Goal: Information Seeking & Learning: Learn about a topic

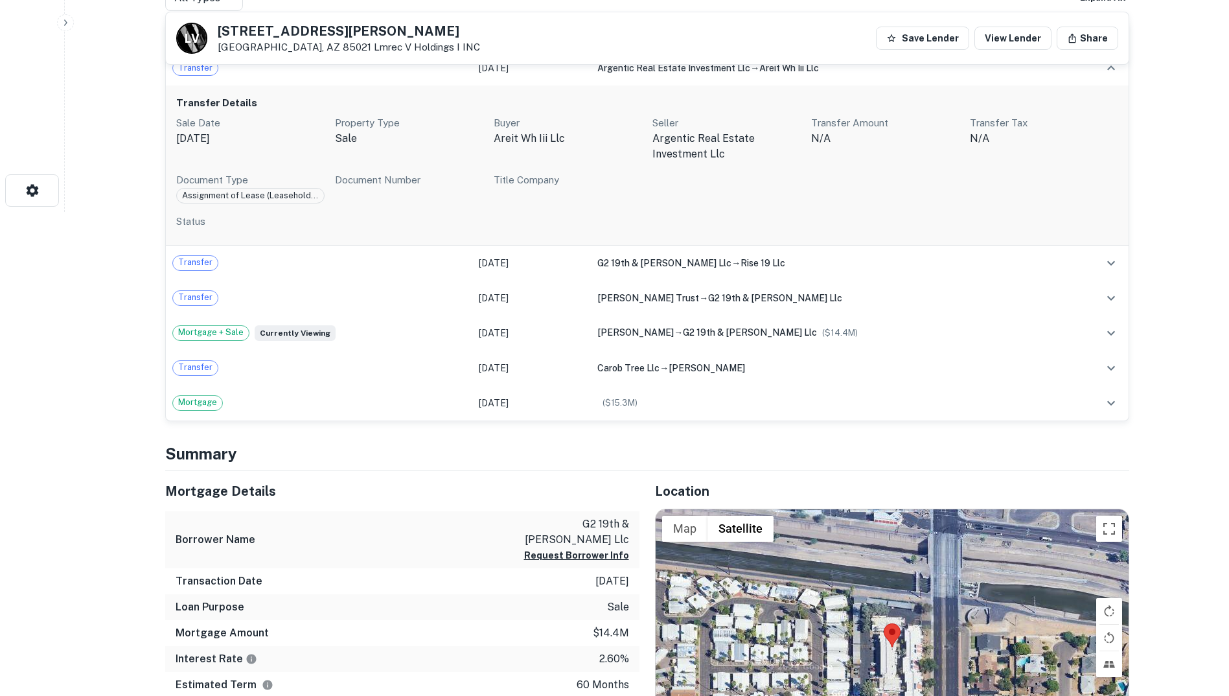
scroll to position [485, 0]
click at [1110, 262] on icon "expand row" at bounding box center [1111, 262] width 8 height 5
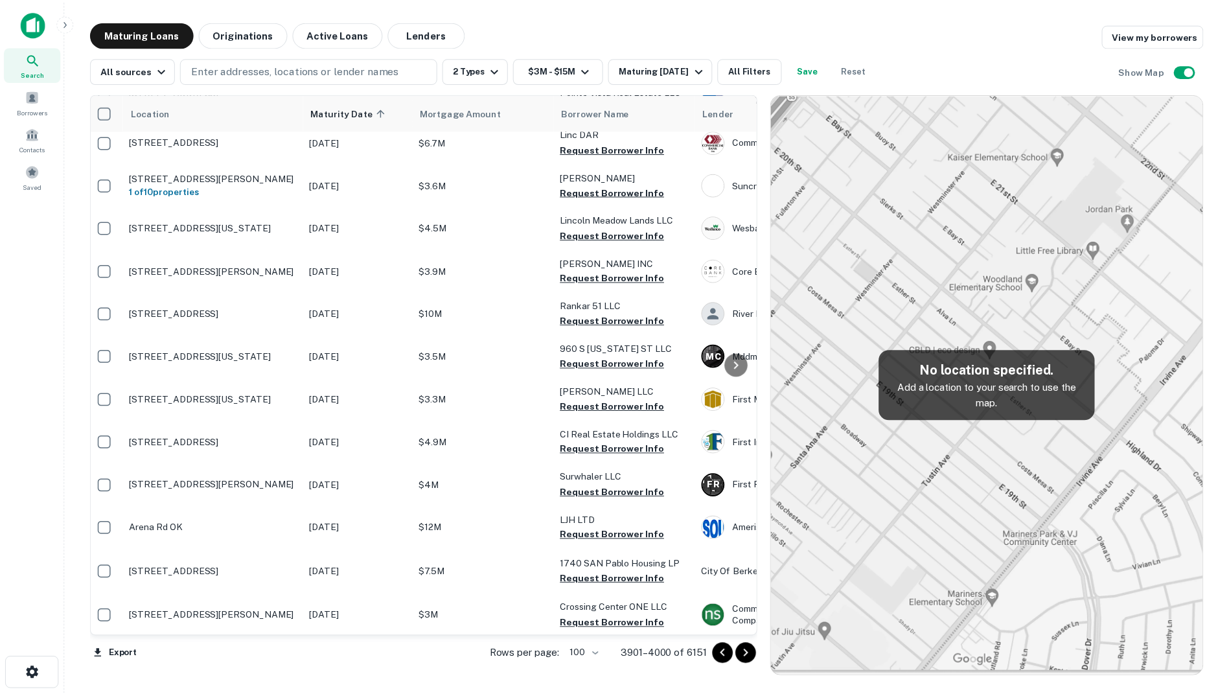
scroll to position [3737, 5]
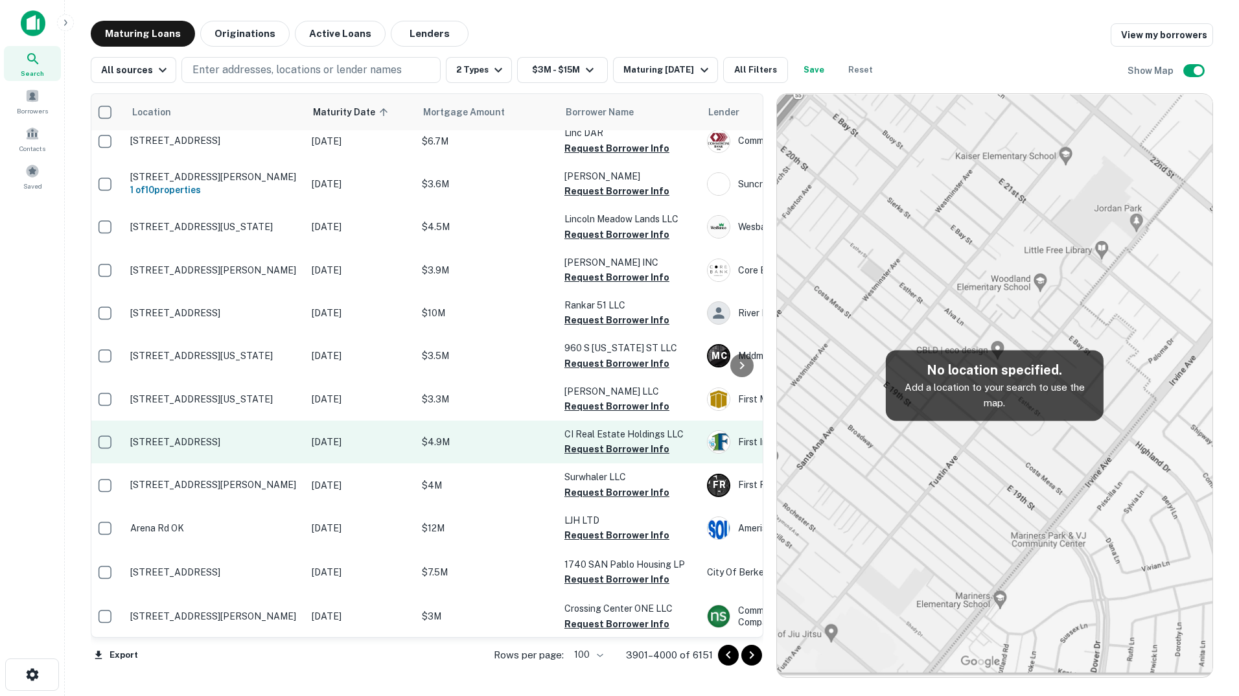
click at [370, 463] on td "Feb 04, 2026" at bounding box center [360, 442] width 110 height 43
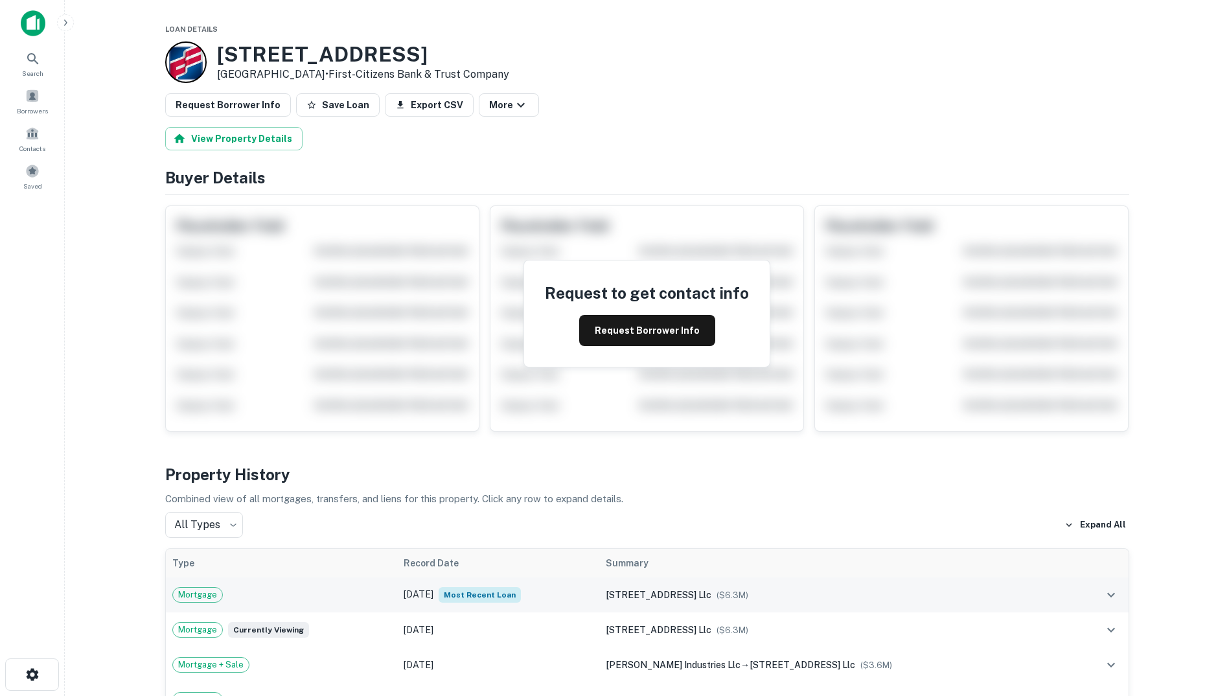
click at [511, 597] on span "Most Recent Loan" at bounding box center [480, 595] width 82 height 16
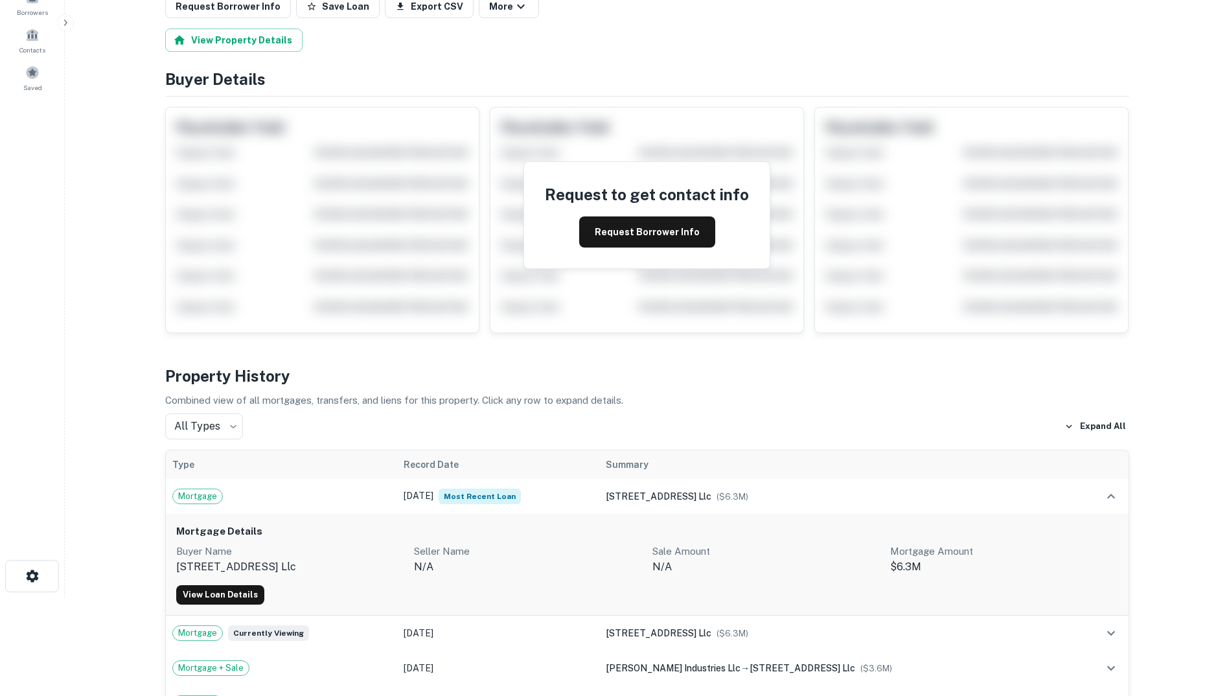
scroll to position [100, 0]
click at [233, 591] on link "View Loan Details" at bounding box center [220, 593] width 88 height 19
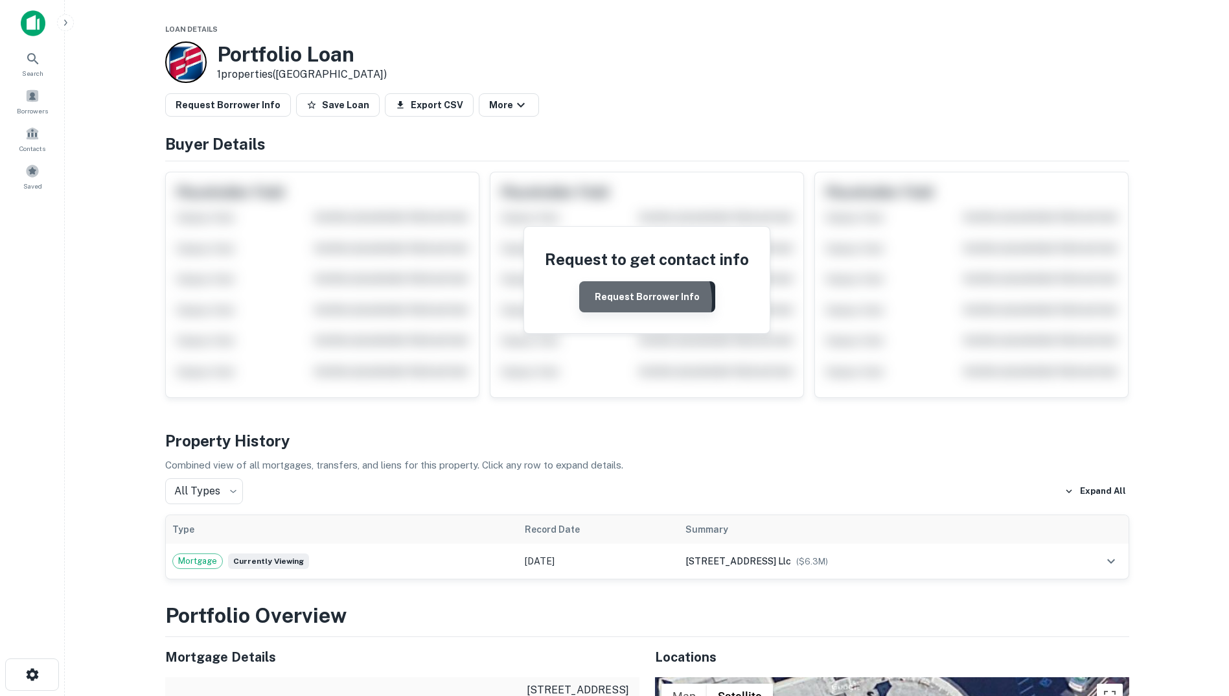
click at [634, 301] on button "Request Borrower Info" at bounding box center [647, 296] width 136 height 31
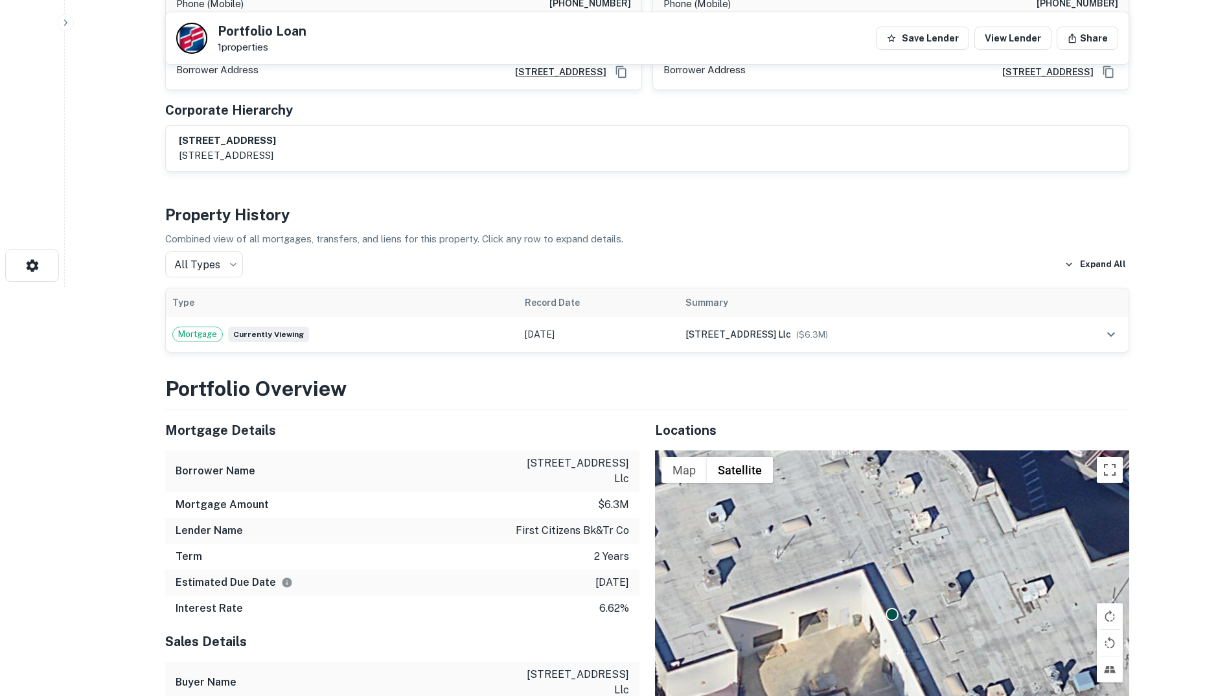
scroll to position [408, 0]
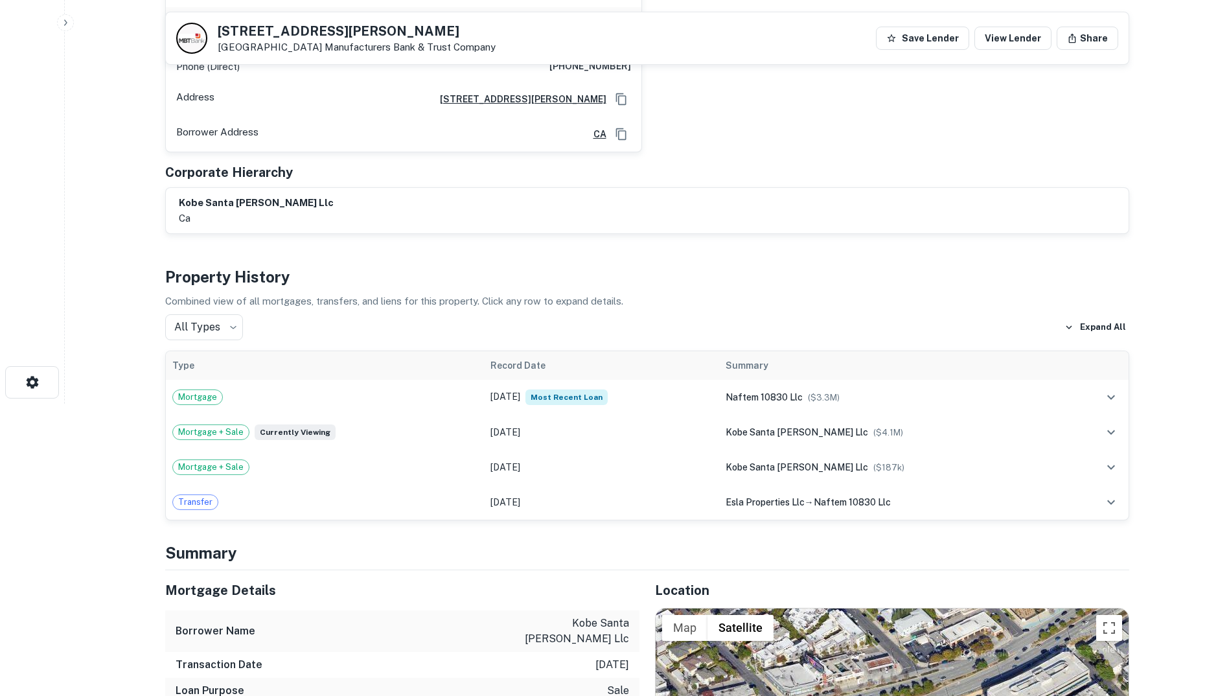
scroll to position [292, 0]
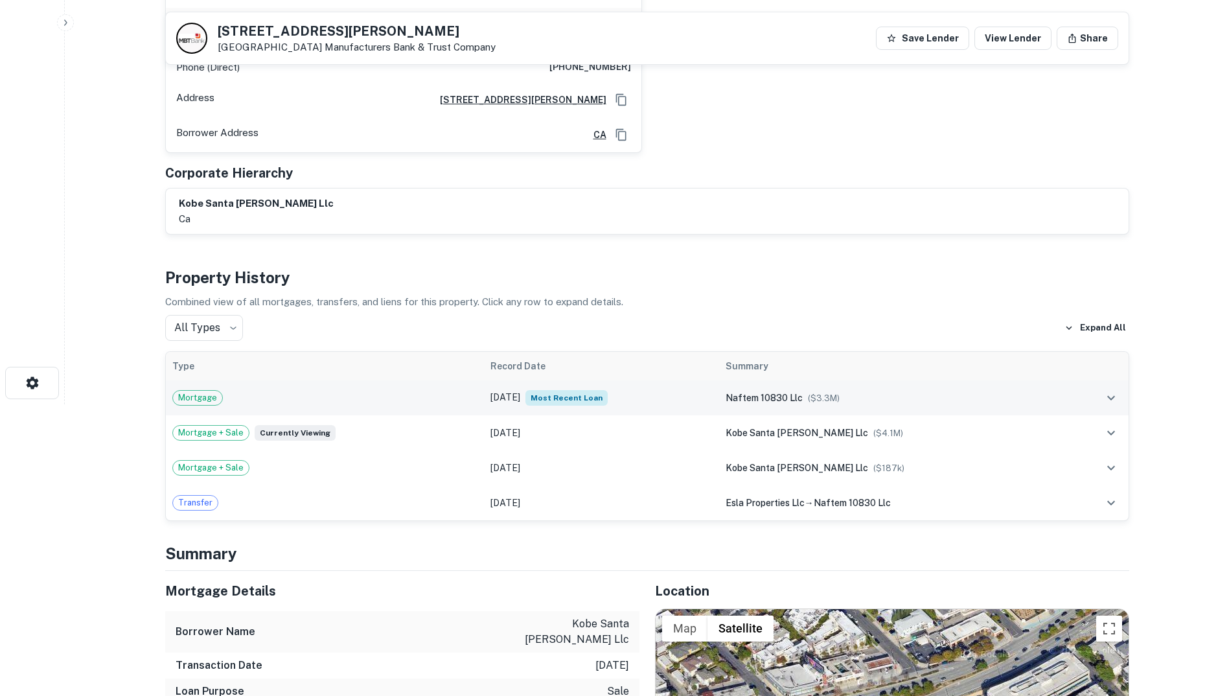
click at [556, 390] on span "Most Recent Loan" at bounding box center [566, 398] width 82 height 16
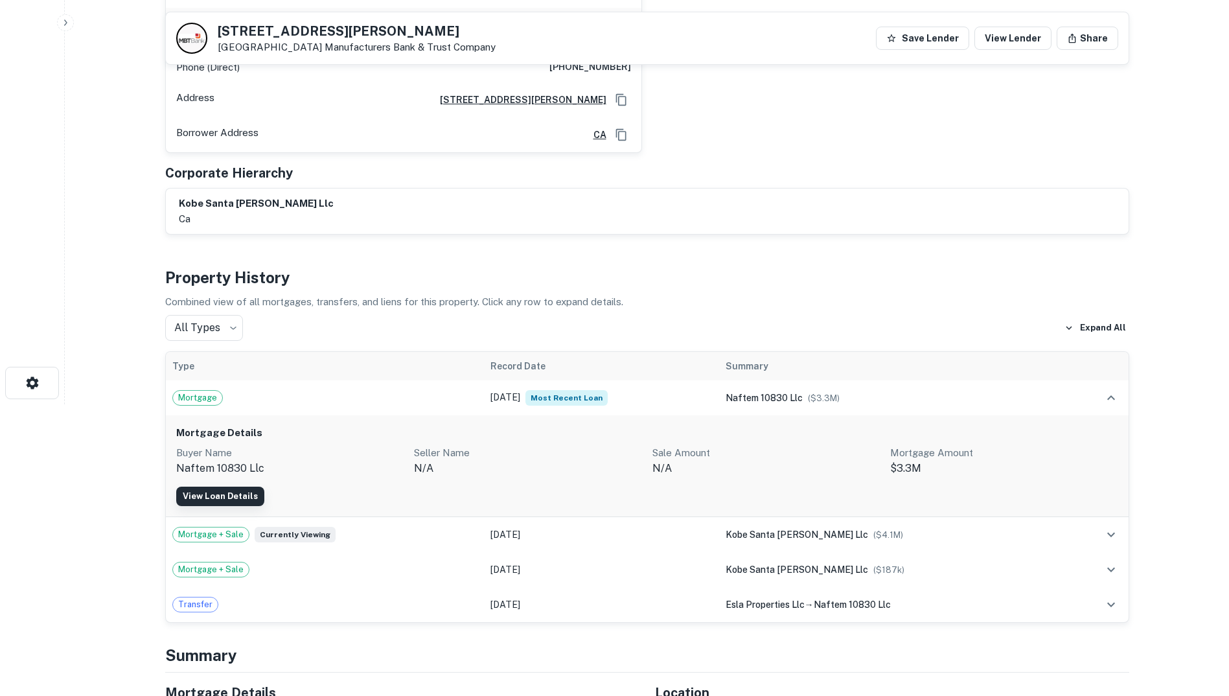
click at [226, 487] on link "View Loan Details" at bounding box center [220, 496] width 88 height 19
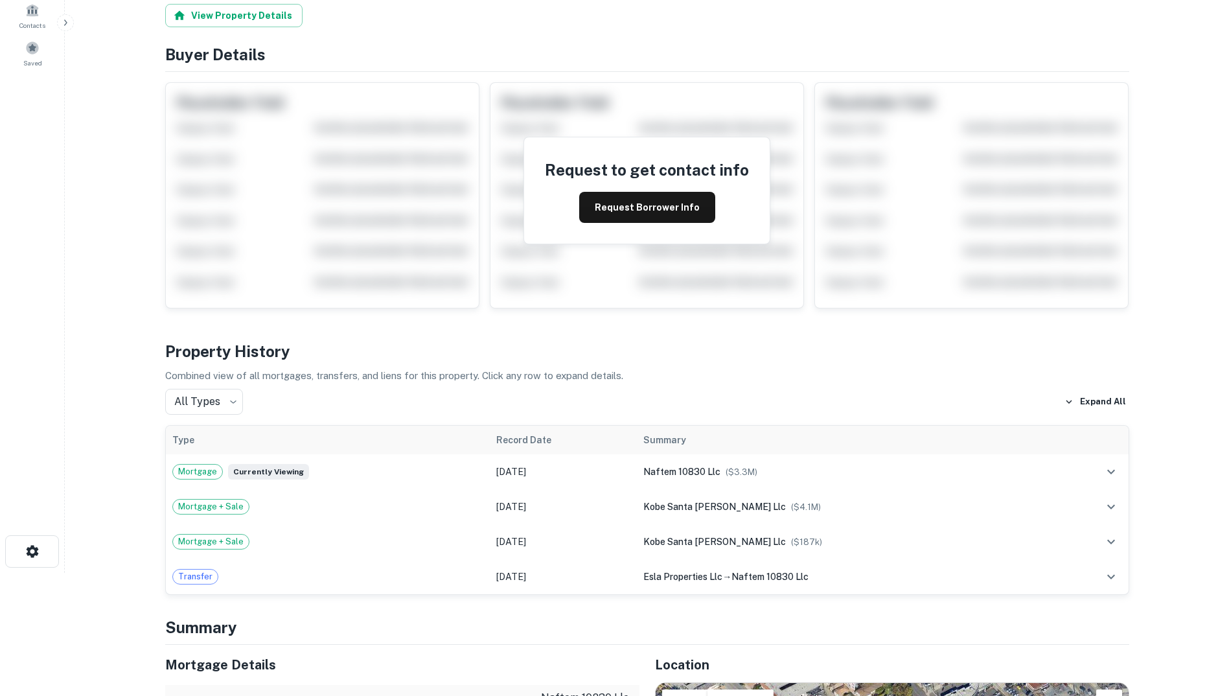
scroll to position [124, 0]
click at [1114, 470] on icon "expand row" at bounding box center [1111, 471] width 16 height 16
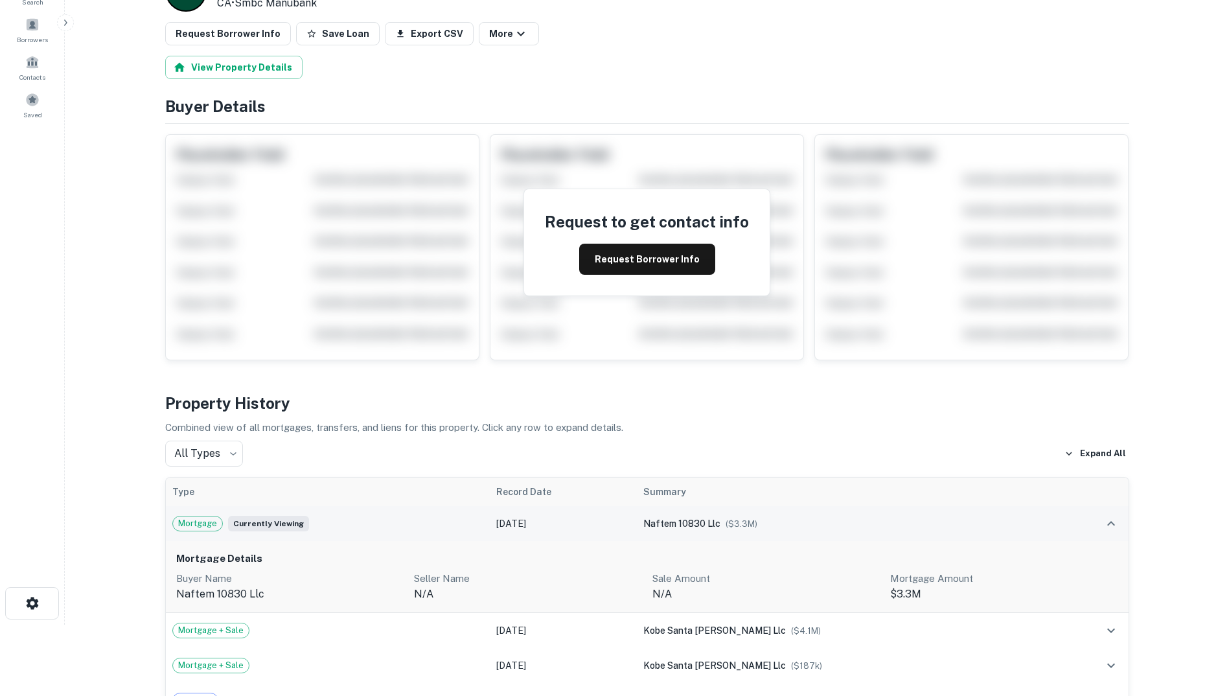
scroll to position [0, 0]
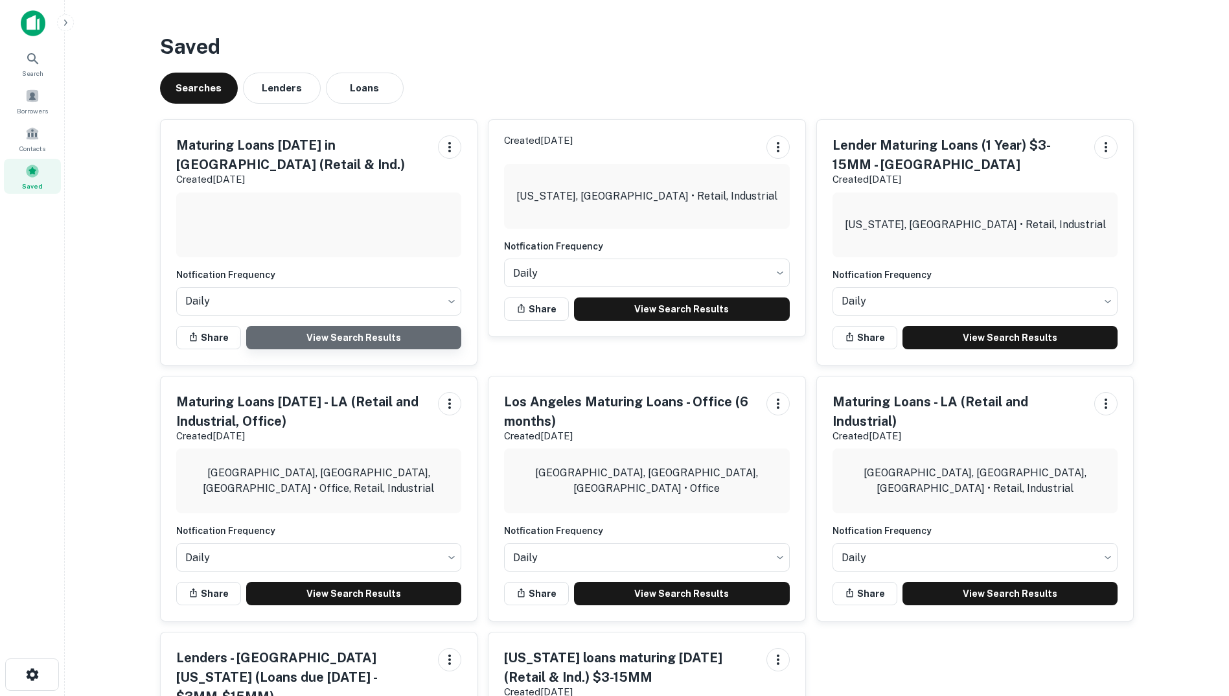
click at [321, 339] on link "View Search Results" at bounding box center [354, 337] width 216 height 23
